Goal: Navigation & Orientation: Go to known website

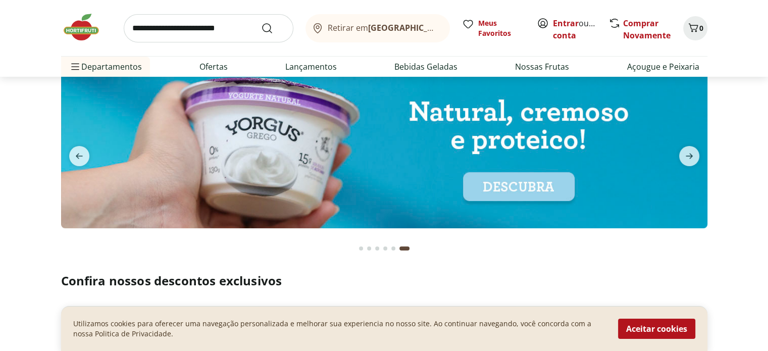
click at [543, 258] on section at bounding box center [384, 166] width 646 height 189
